Goal: Find specific page/section: Find specific page/section

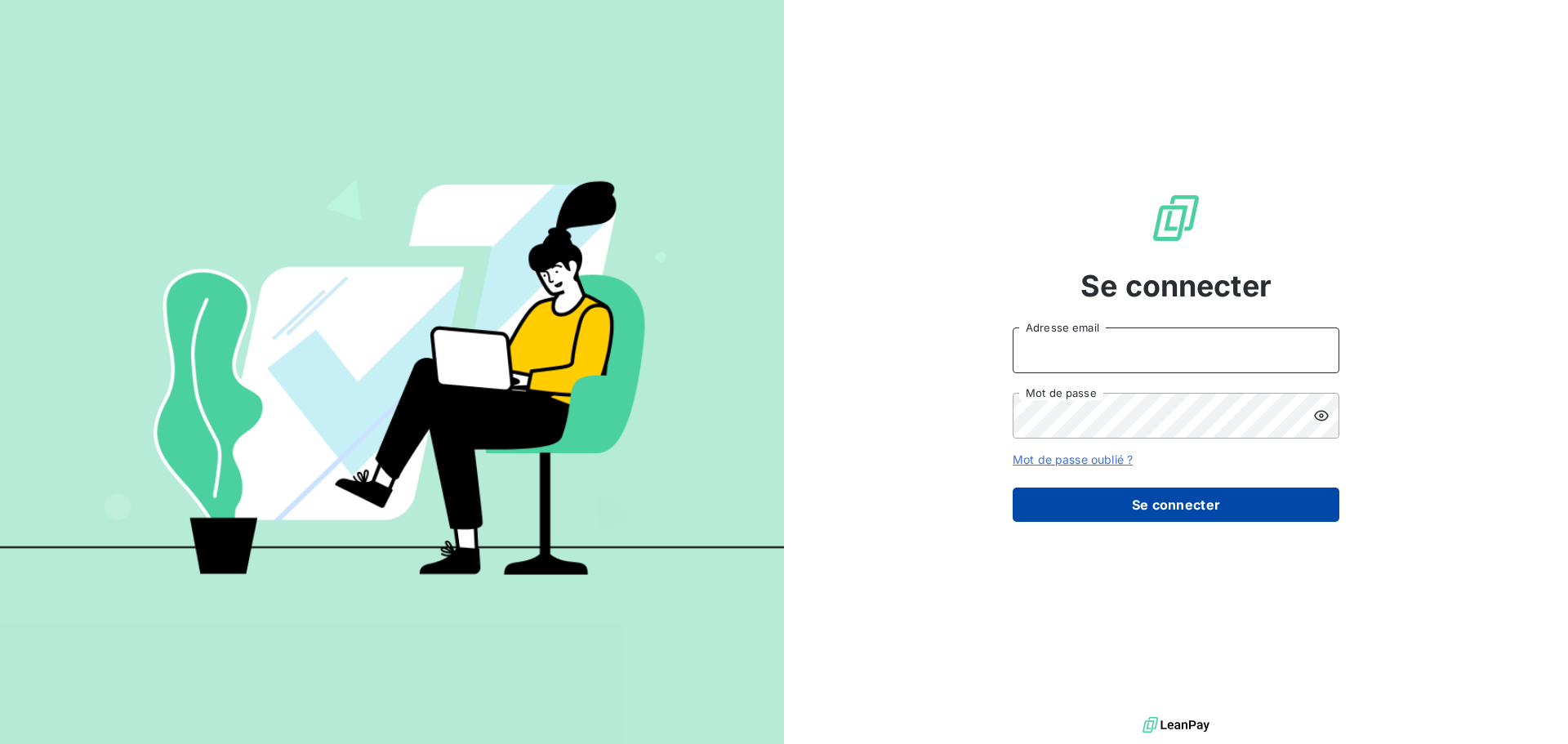
type input "[PERSON_NAME][EMAIL_ADDRESS][DOMAIN_NAME]"
click at [1108, 509] on button "Se connecter" at bounding box center [1176, 504] width 327 height 34
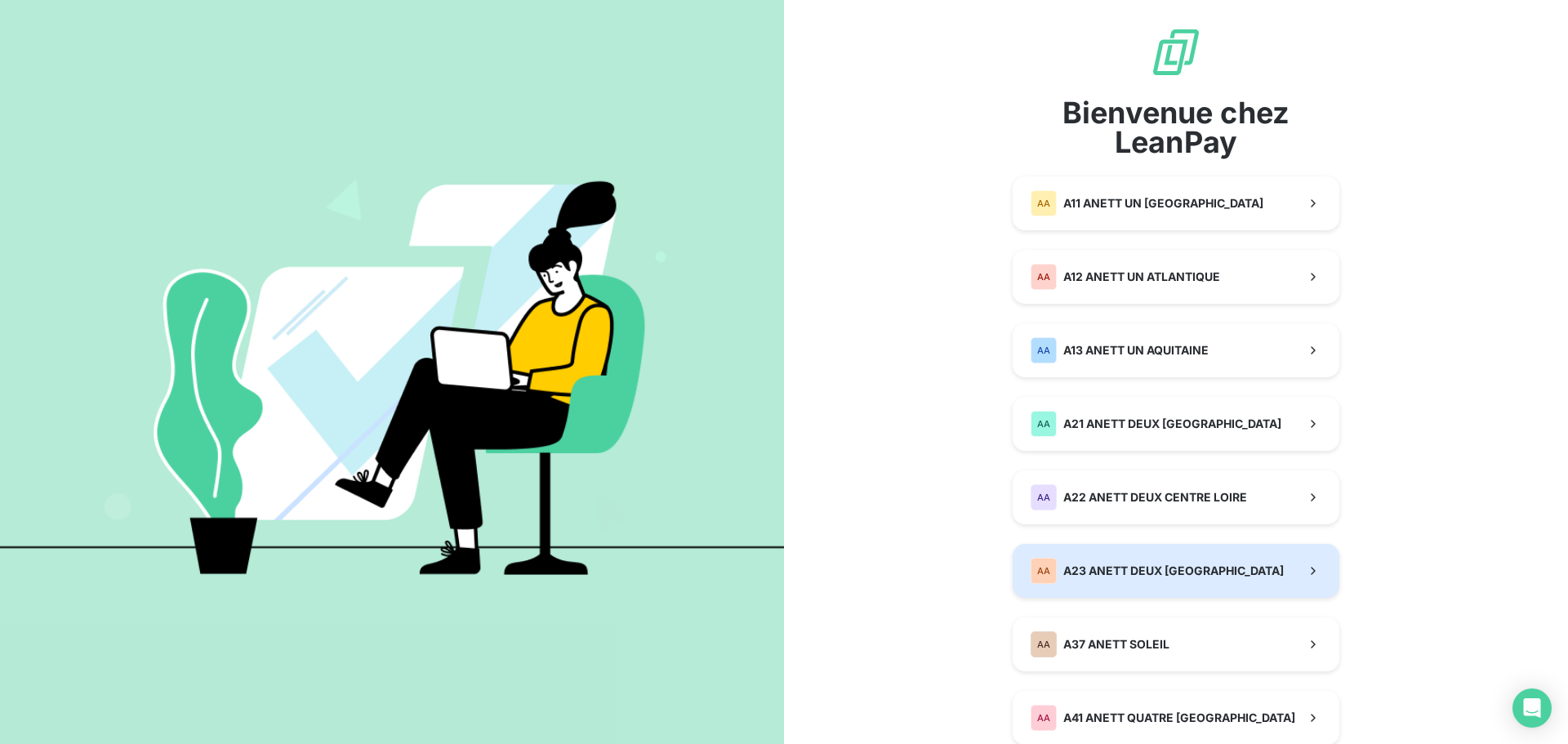
click at [1102, 566] on span "A23 ANETT DEUX [GEOGRAPHIC_DATA]" at bounding box center [1174, 570] width 221 height 16
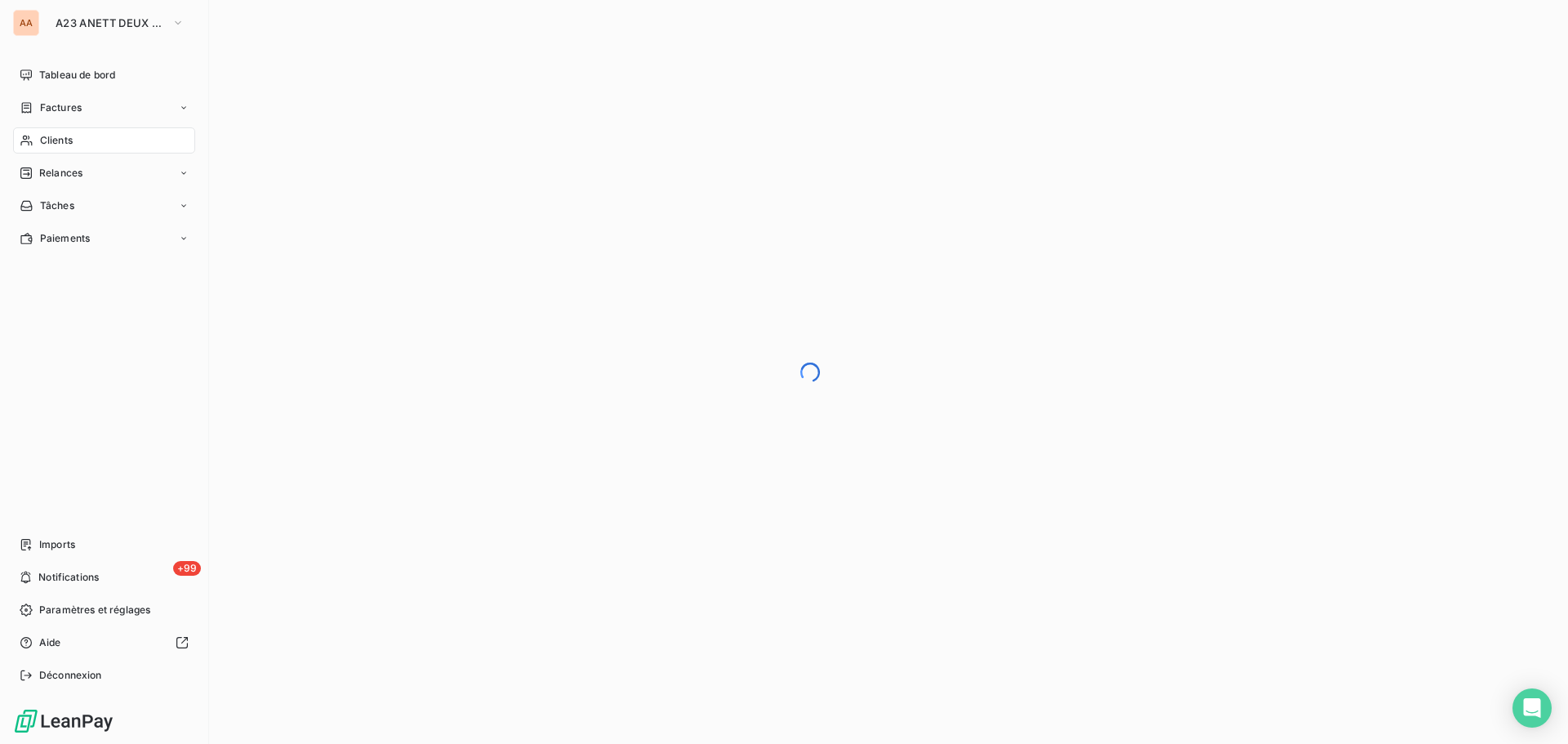
click at [42, 141] on span "Clients" at bounding box center [56, 140] width 32 height 14
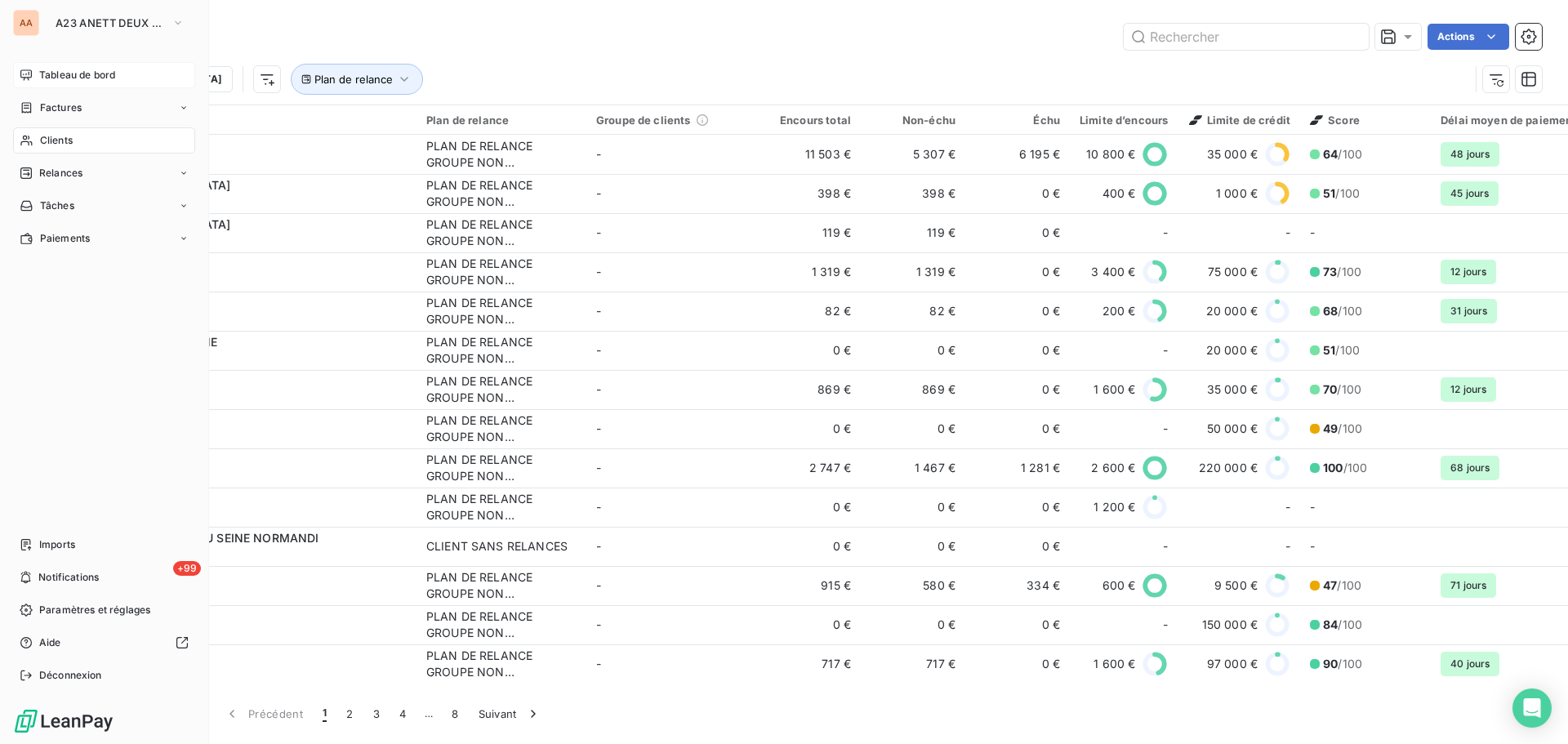
click at [40, 70] on span "Tableau de bord" at bounding box center [76, 75] width 76 height 14
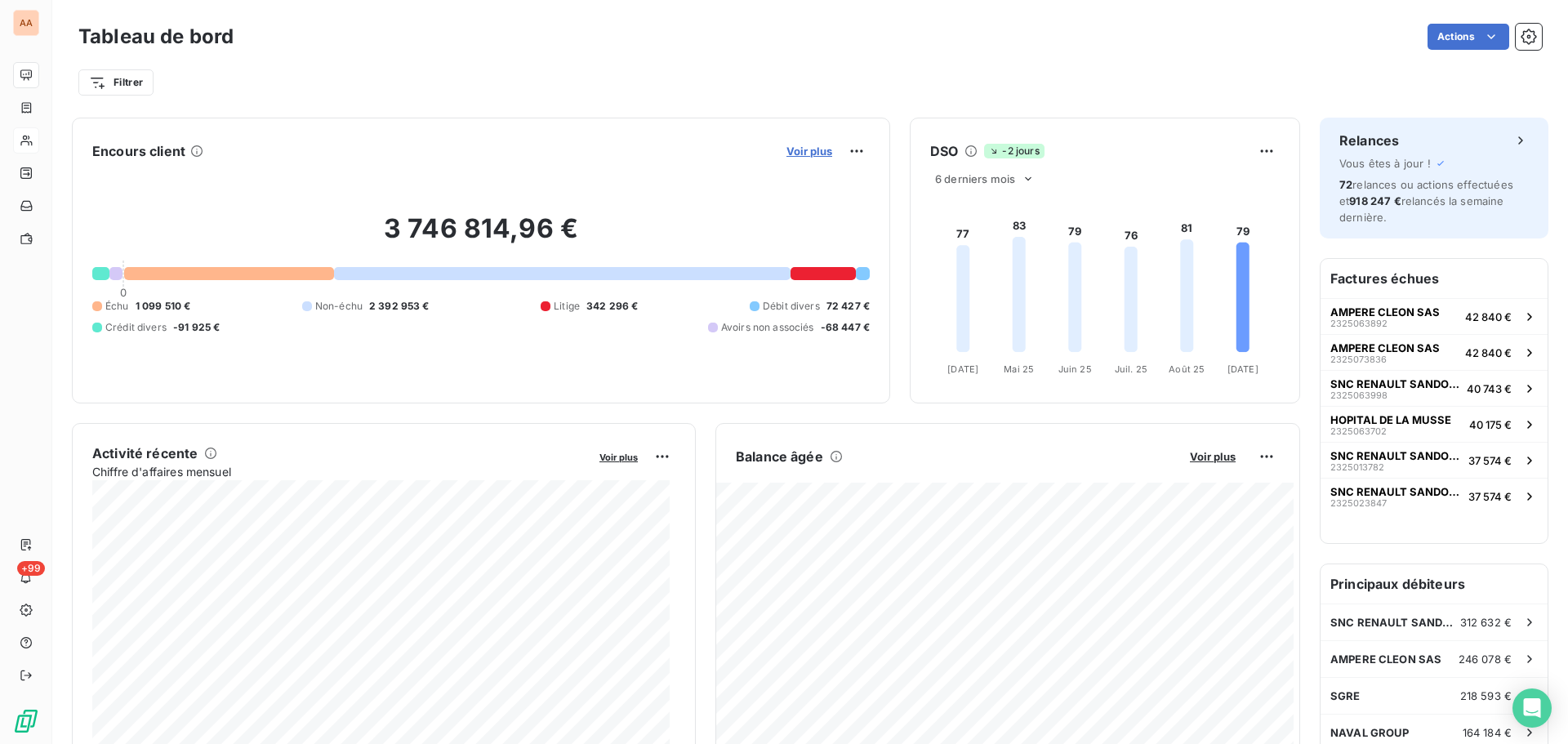
click at [815, 146] on span "Voir plus" at bounding box center [809, 150] width 46 height 13
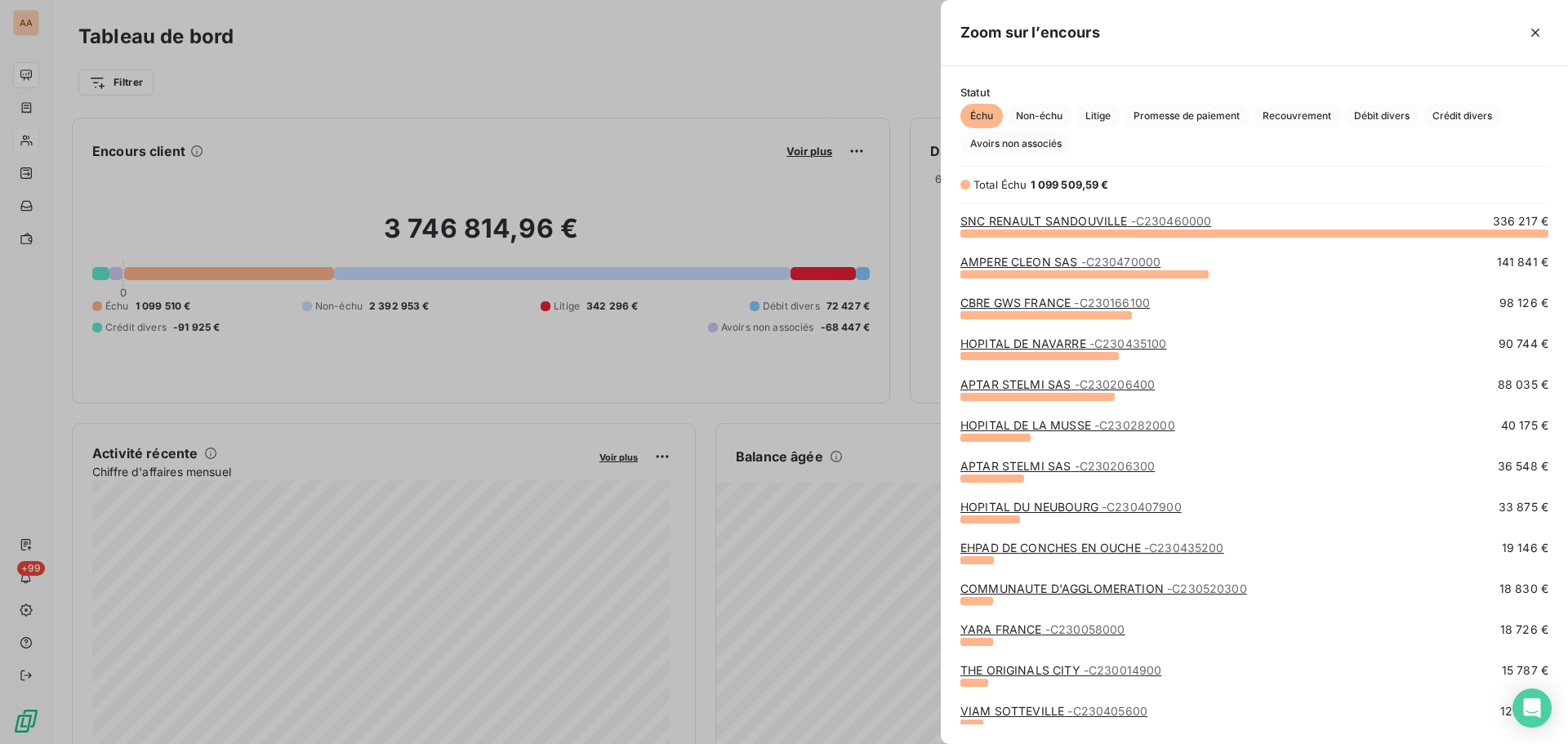
scroll to position [499, 615]
click at [1388, 110] on span "Débit divers" at bounding box center [1381, 116] width 75 height 25
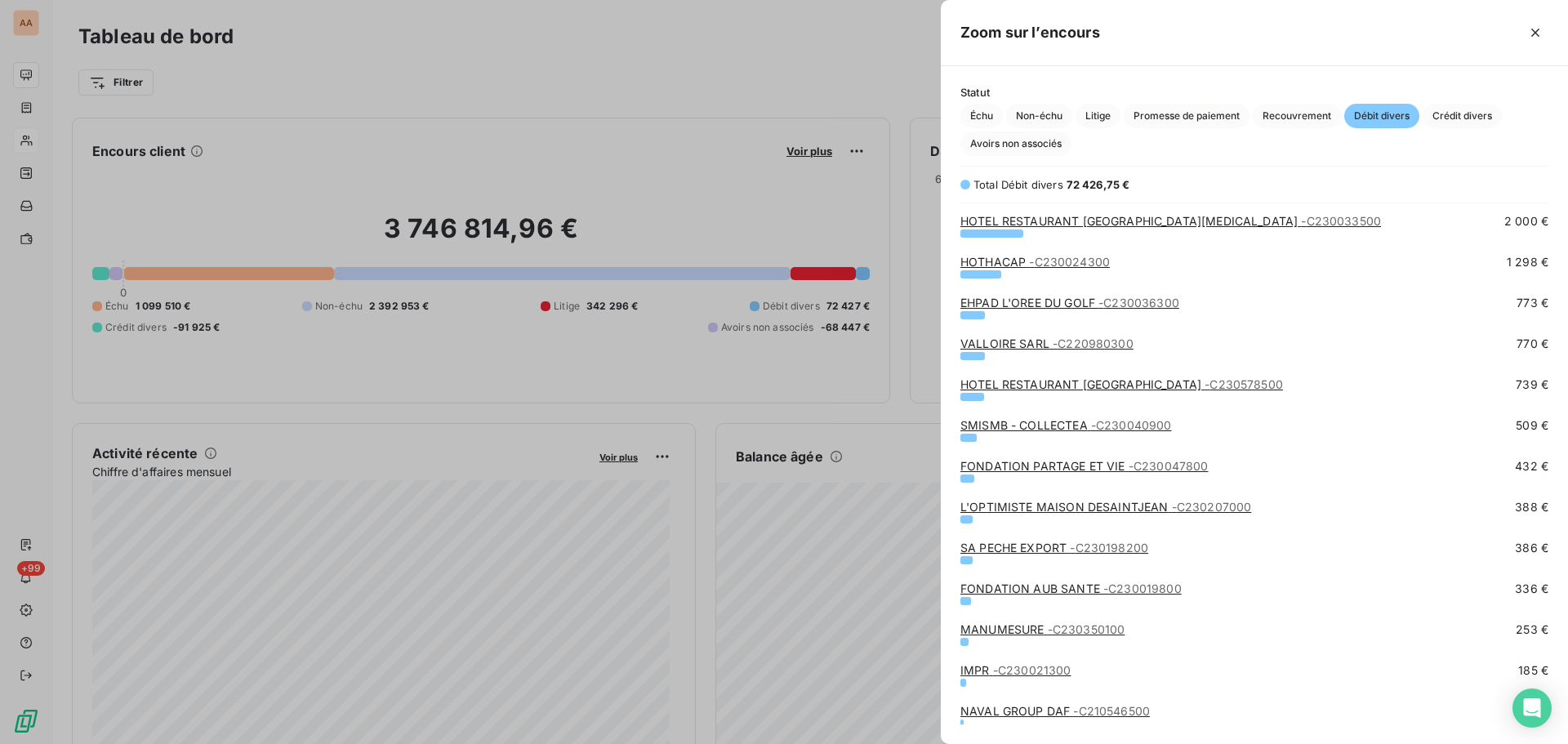
scroll to position [0, 0]
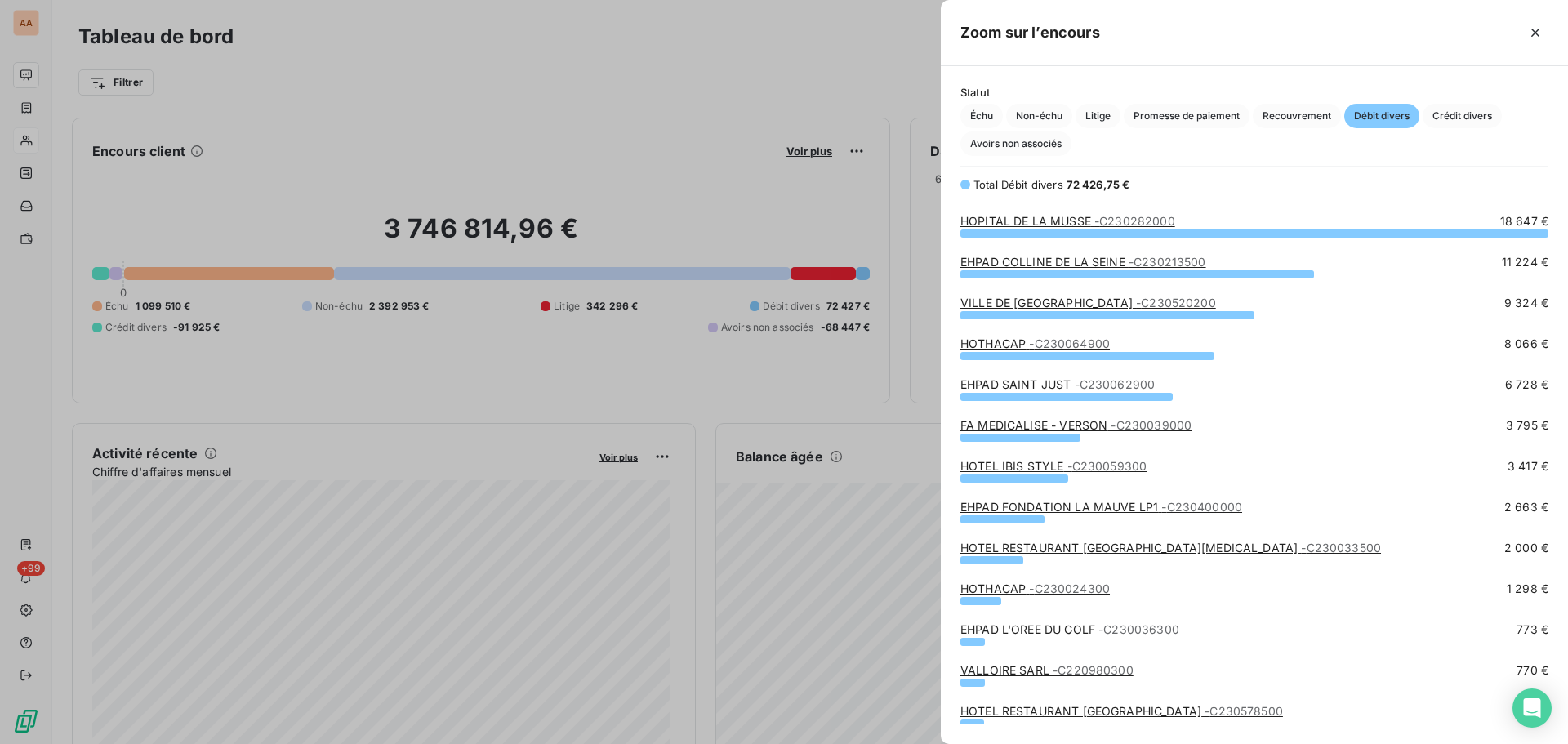
click at [1104, 263] on link "EHPAD COLLINE DE LA SEINE - C230213500" at bounding box center [1082, 262] width 245 height 14
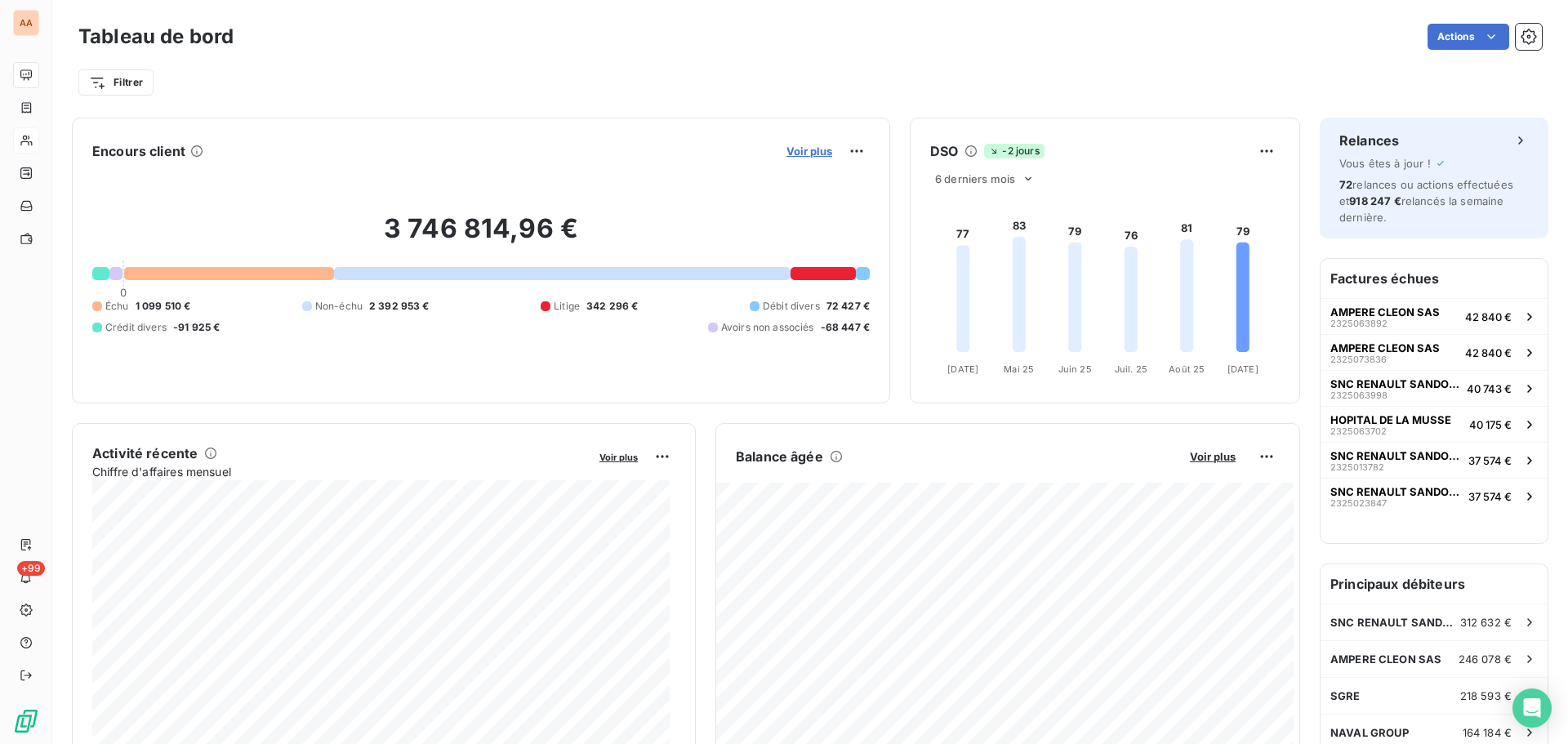
click at [807, 152] on span "Voir plus" at bounding box center [809, 150] width 46 height 13
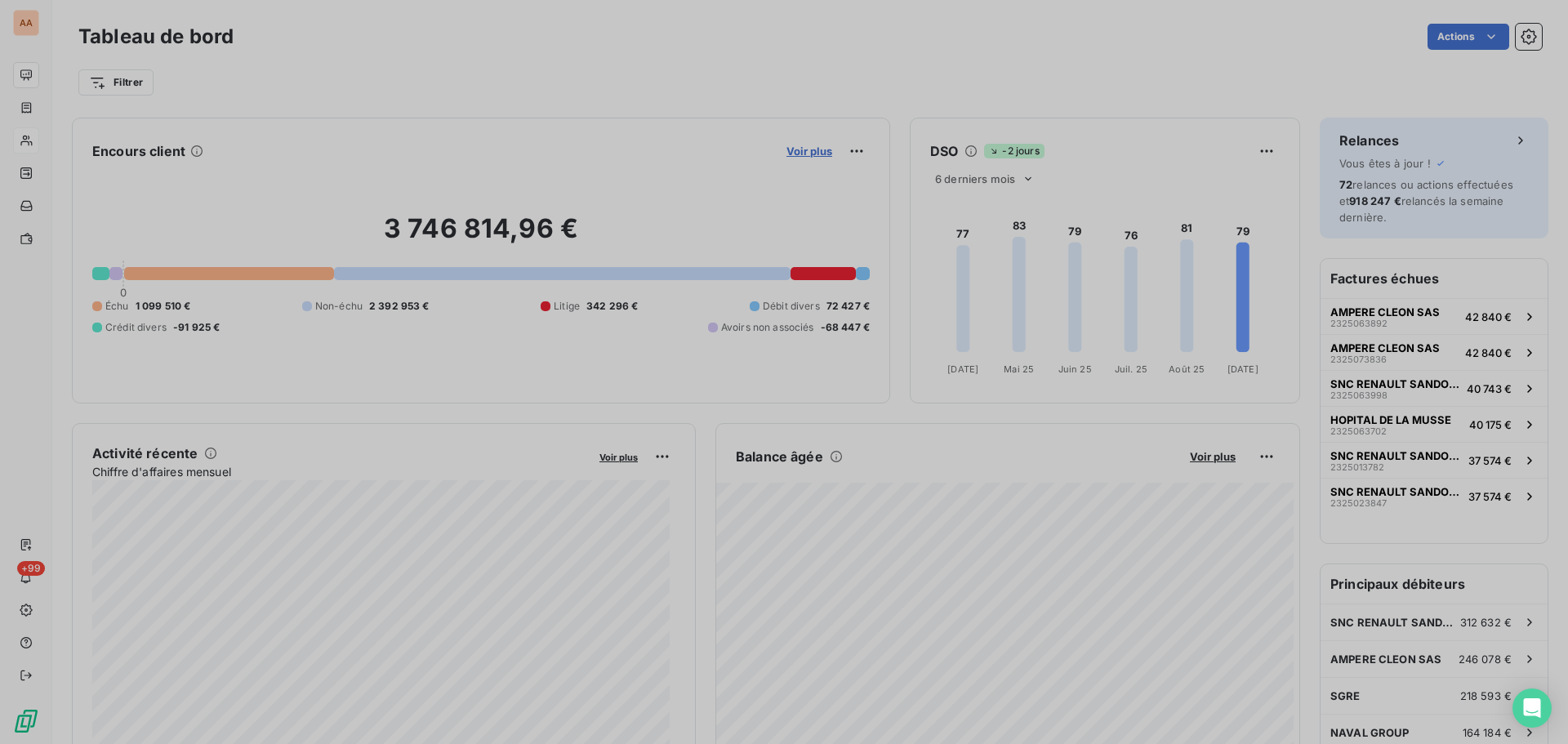
scroll to position [731, 615]
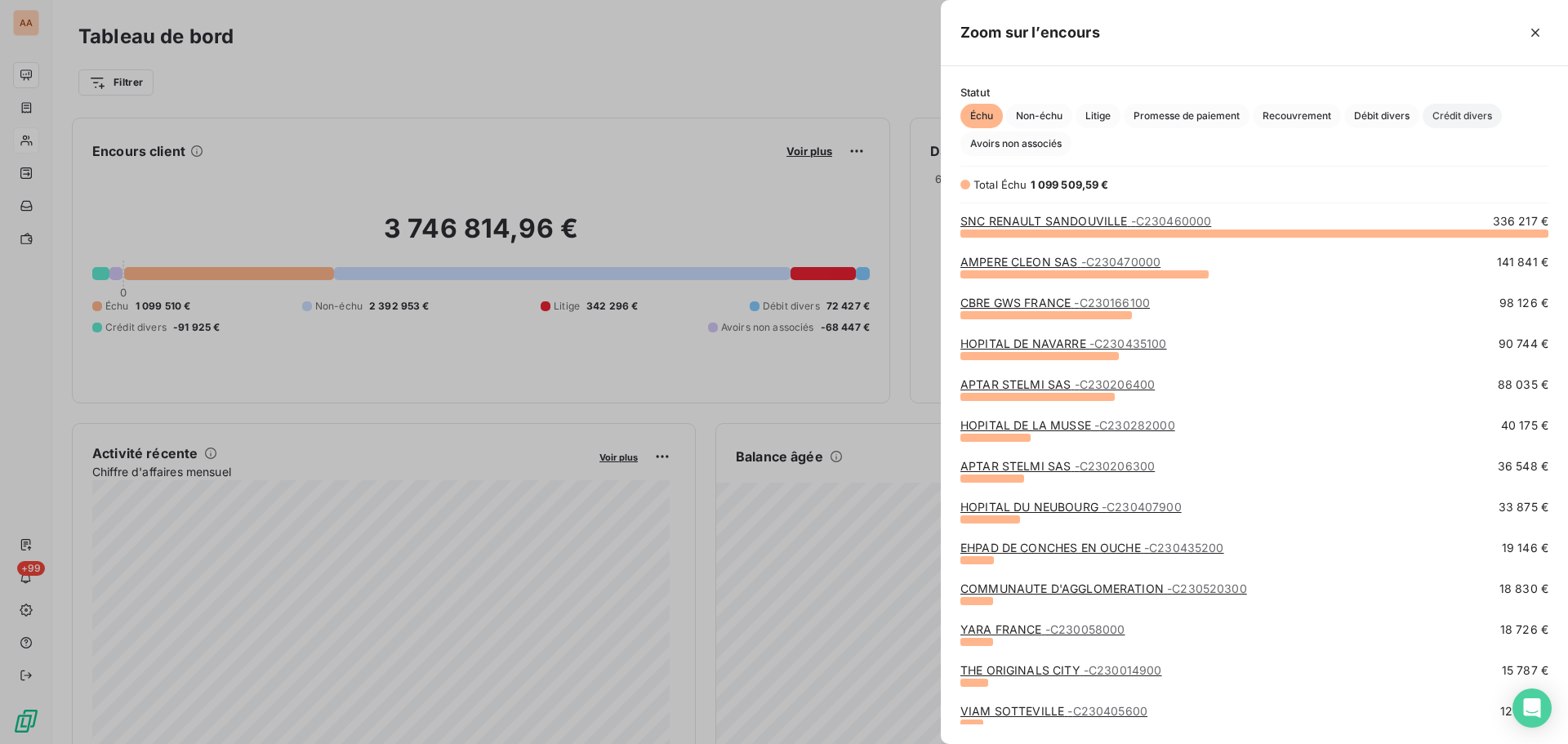
click at [1469, 116] on span "Crédit divers" at bounding box center [1462, 116] width 79 height 25
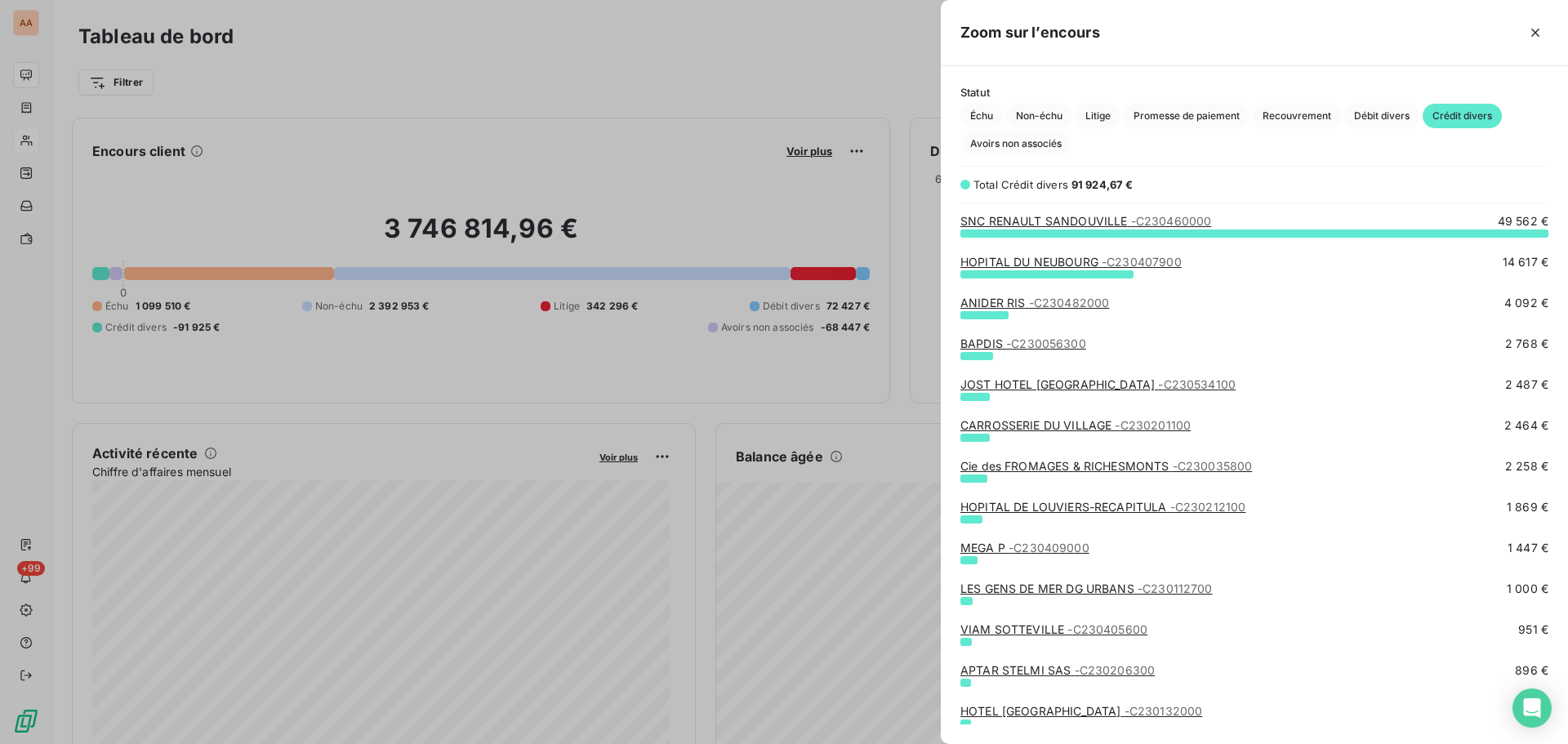
scroll to position [499, 615]
click at [1376, 255] on div "HOPITAL DU NEUBOURG - C230407900 14 617 €" at bounding box center [1254, 262] width 588 height 16
click at [1153, 258] on span "- C230407900" at bounding box center [1142, 262] width 80 height 14
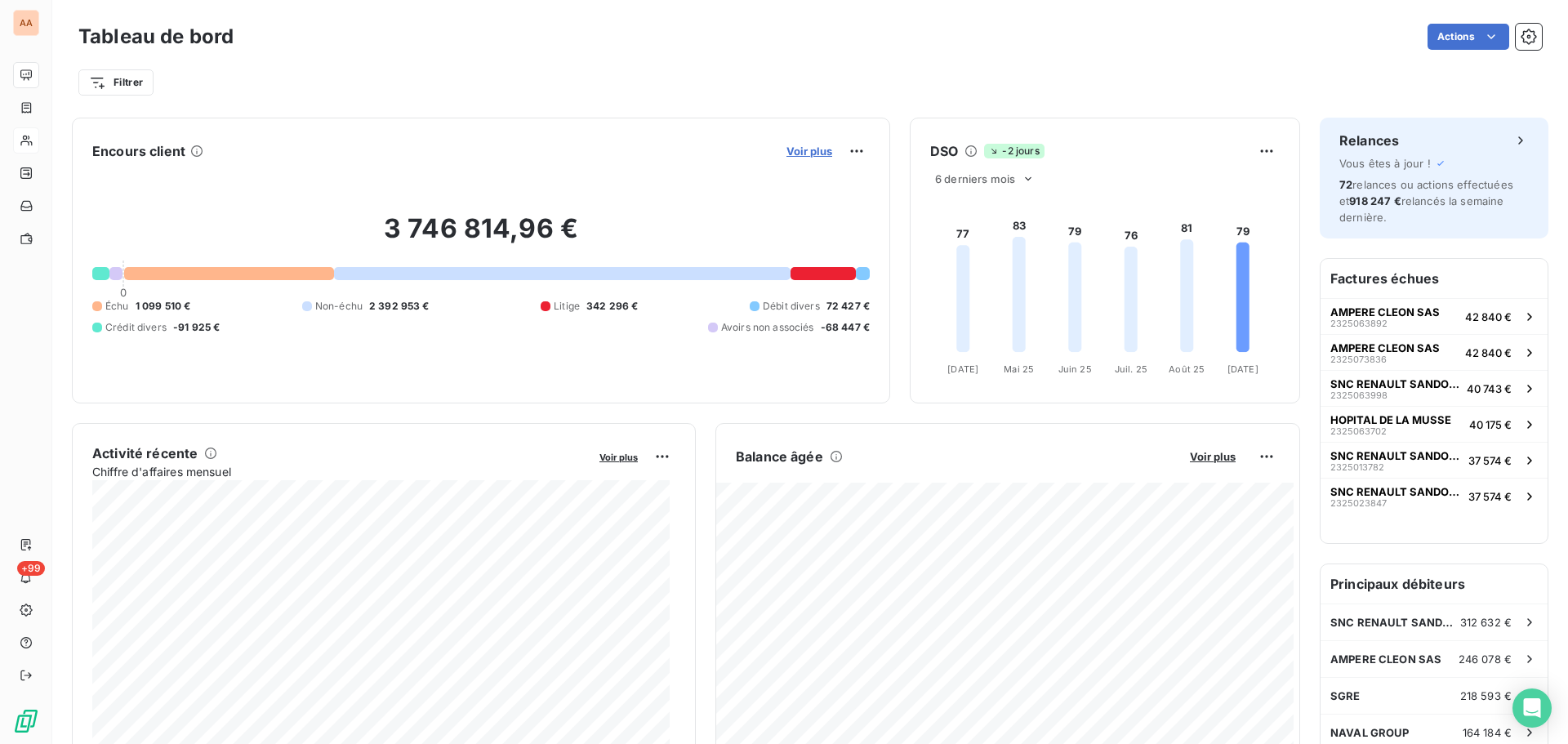
click at [804, 149] on span "Voir plus" at bounding box center [809, 150] width 46 height 13
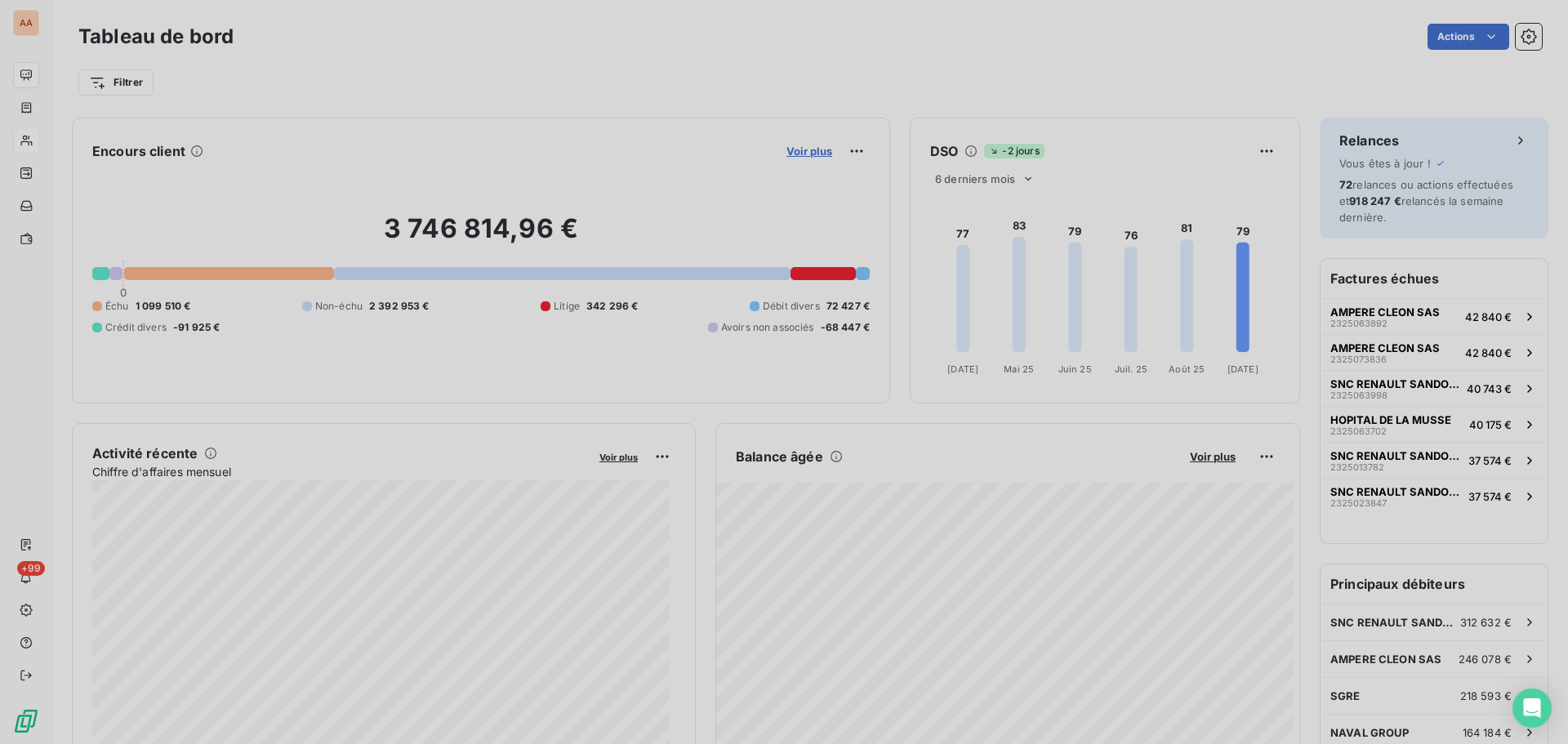
scroll to position [731, 615]
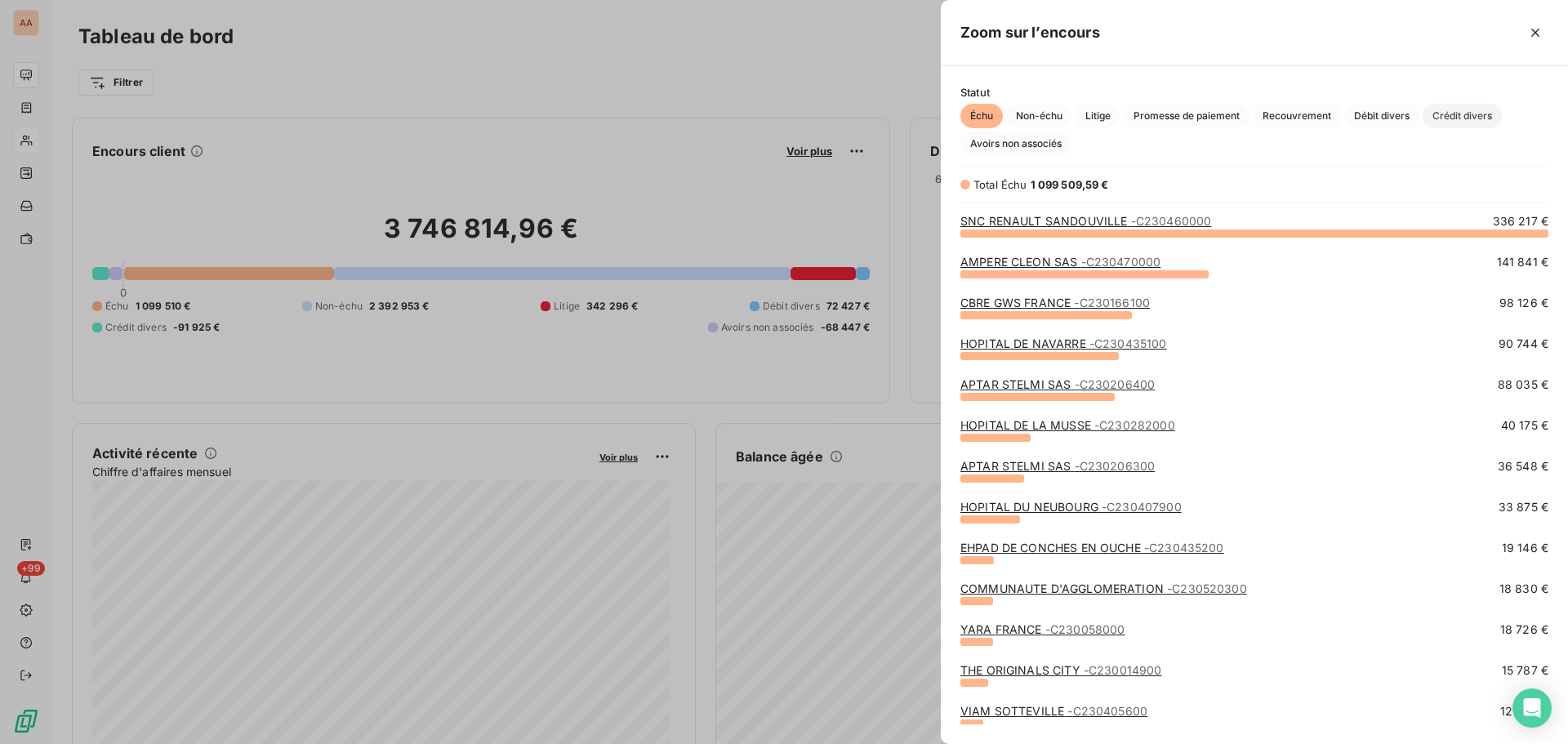
click at [1471, 119] on span "Crédit divers" at bounding box center [1462, 116] width 79 height 25
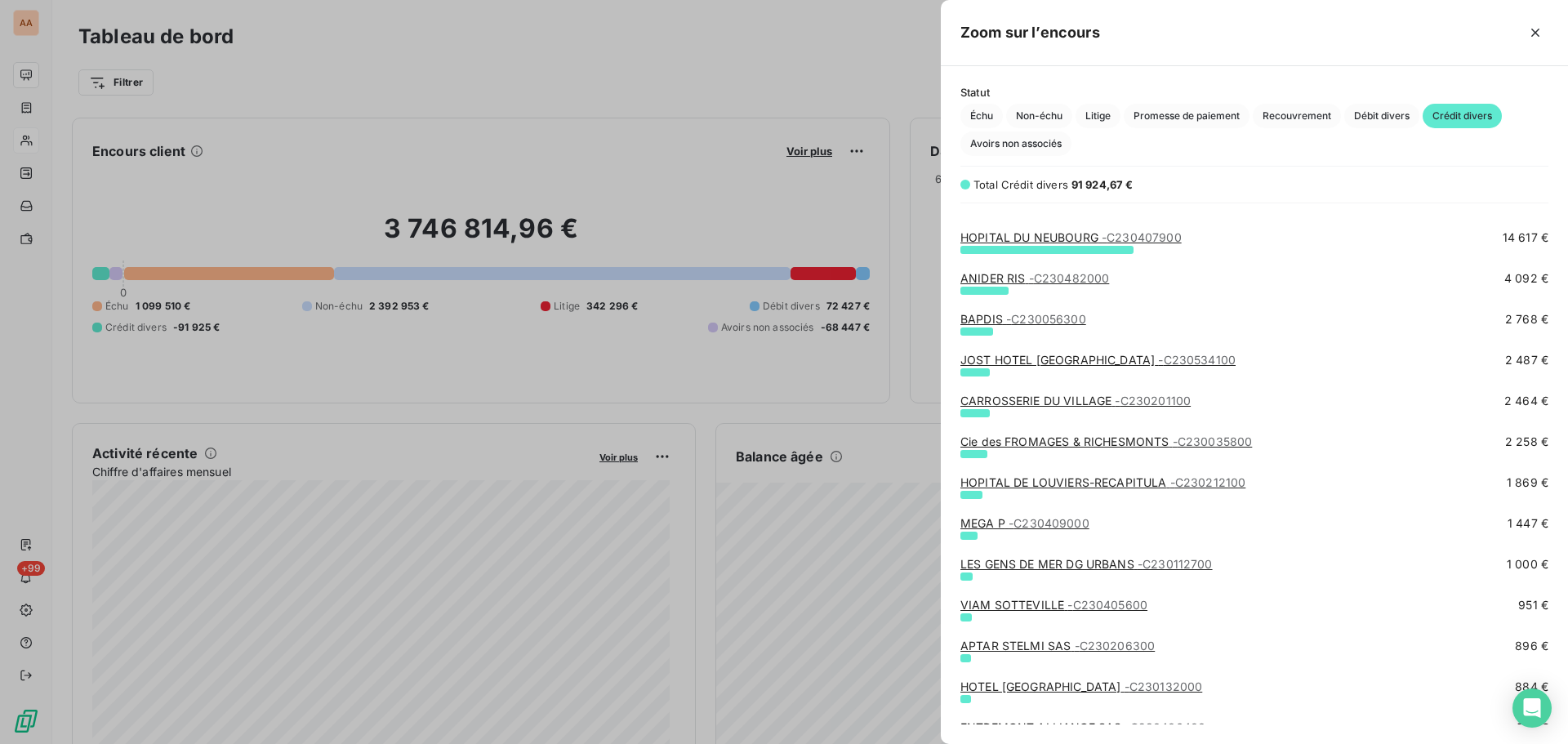
scroll to position [0, 0]
